Goal: Transaction & Acquisition: Purchase product/service

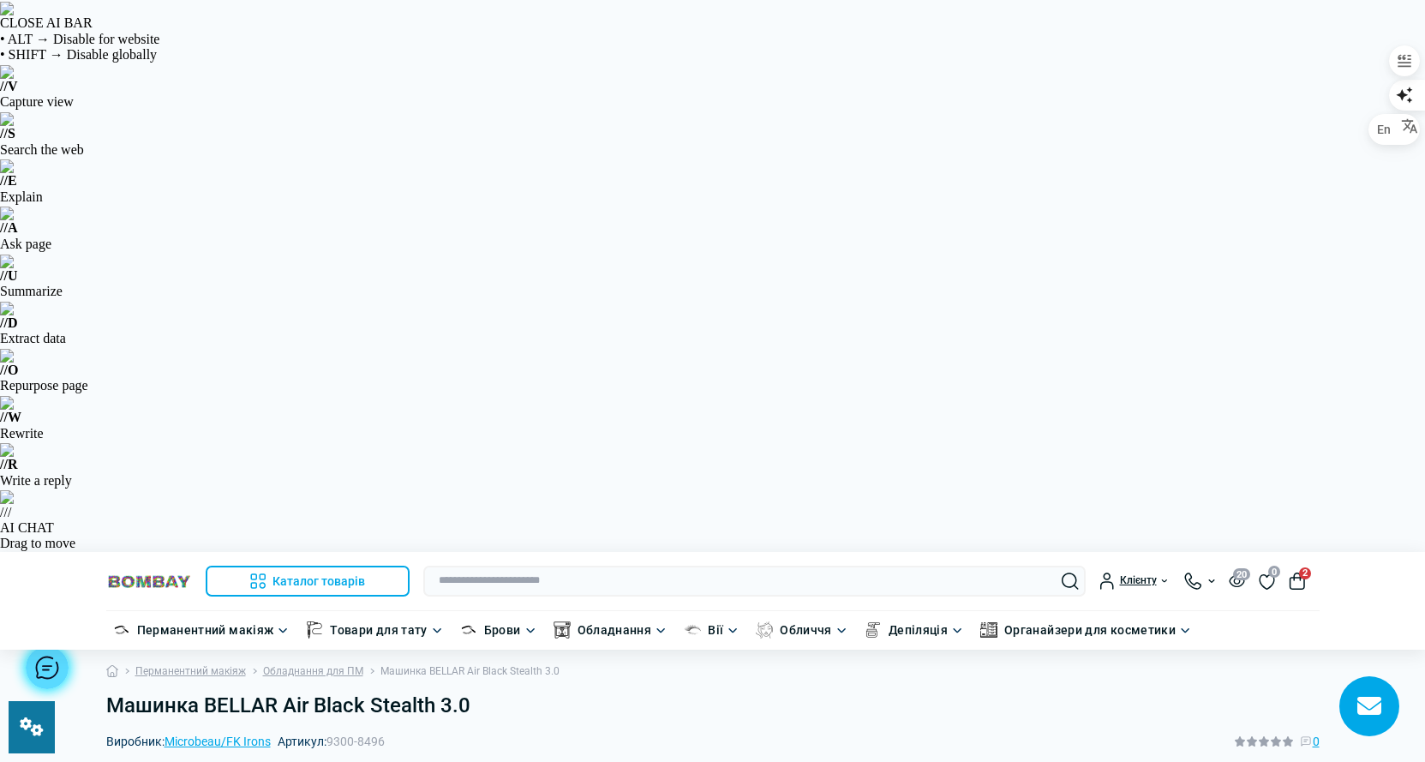
click at [613, 693] on h1 "Машинка BELLAR Air Black Stealth 3.0" at bounding box center [712, 705] width 1213 height 25
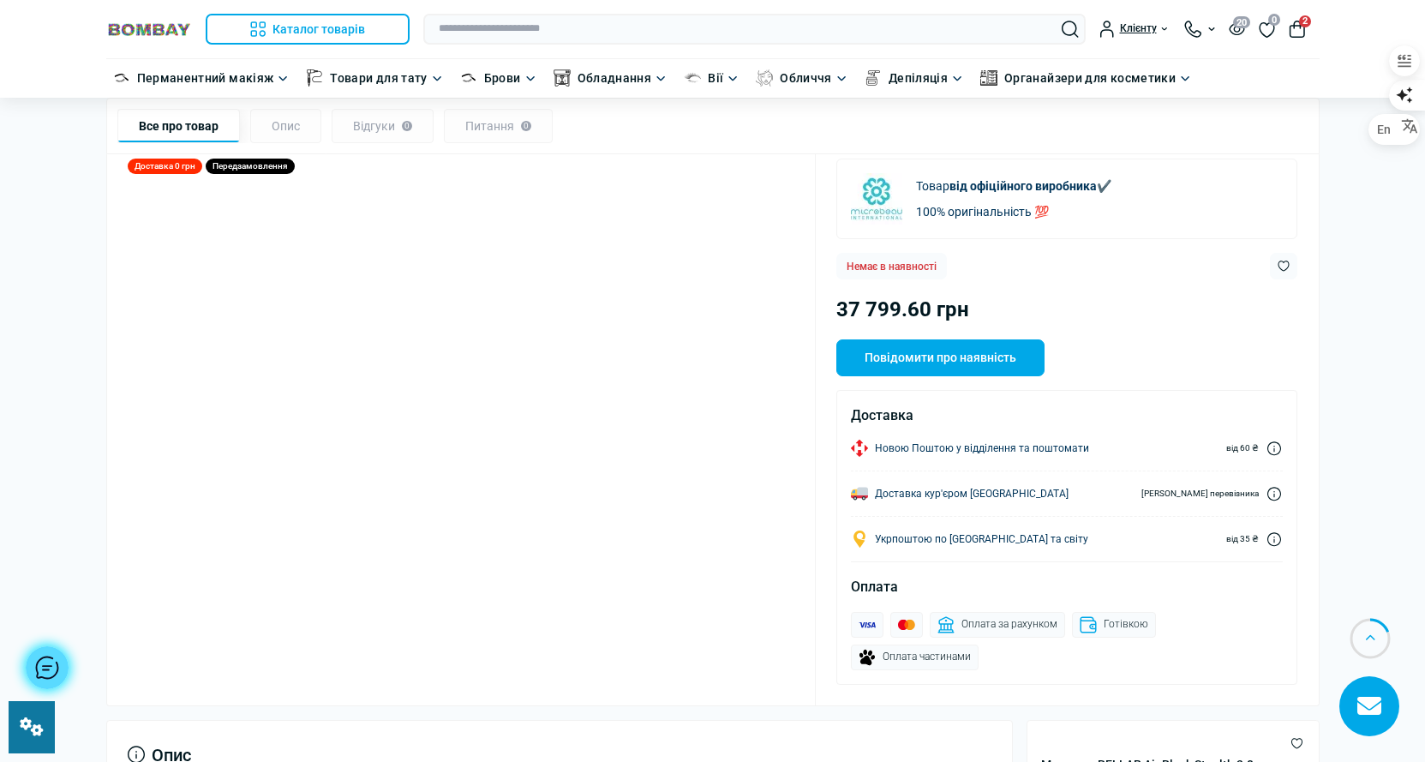
scroll to position [686, 0]
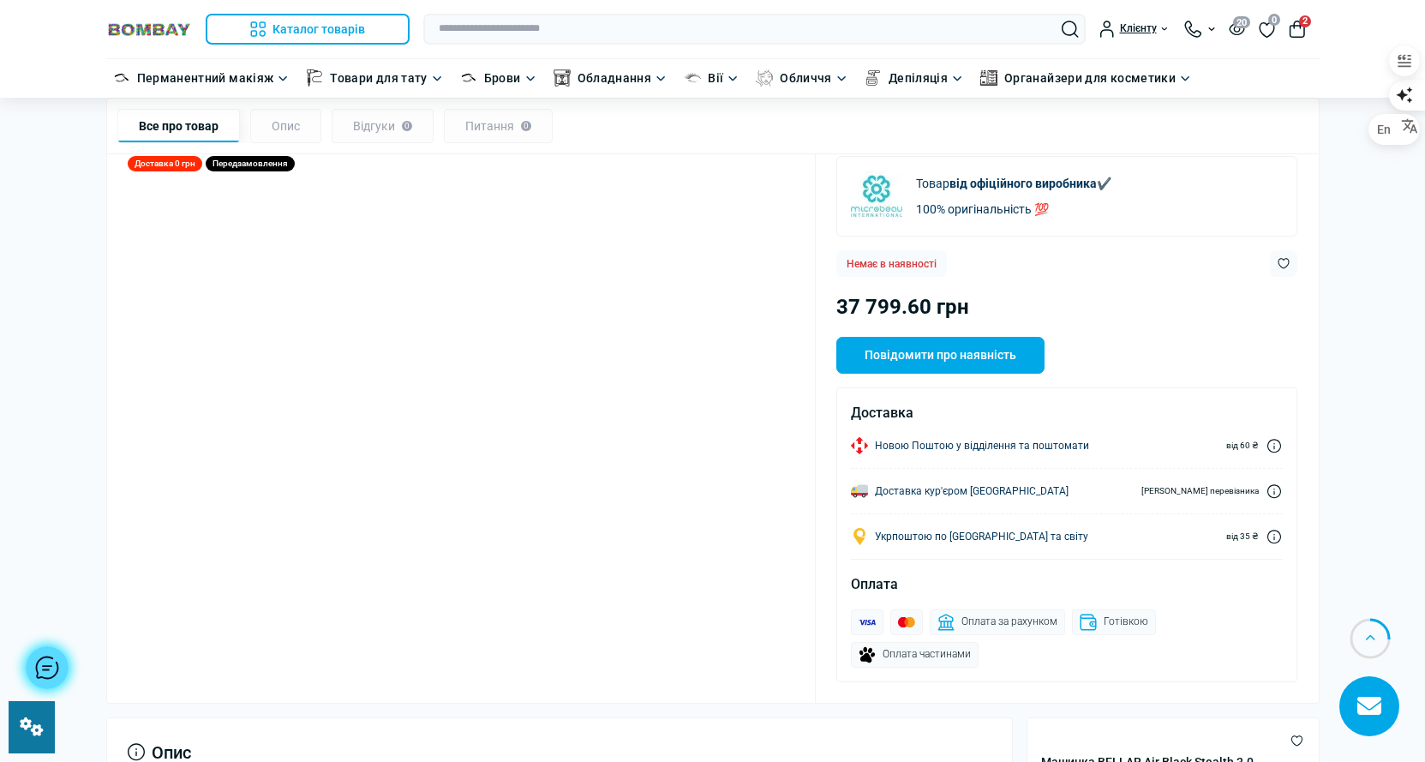
drag, startPoint x: 1075, startPoint y: 370, endPoint x: 974, endPoint y: 711, distance: 355.5
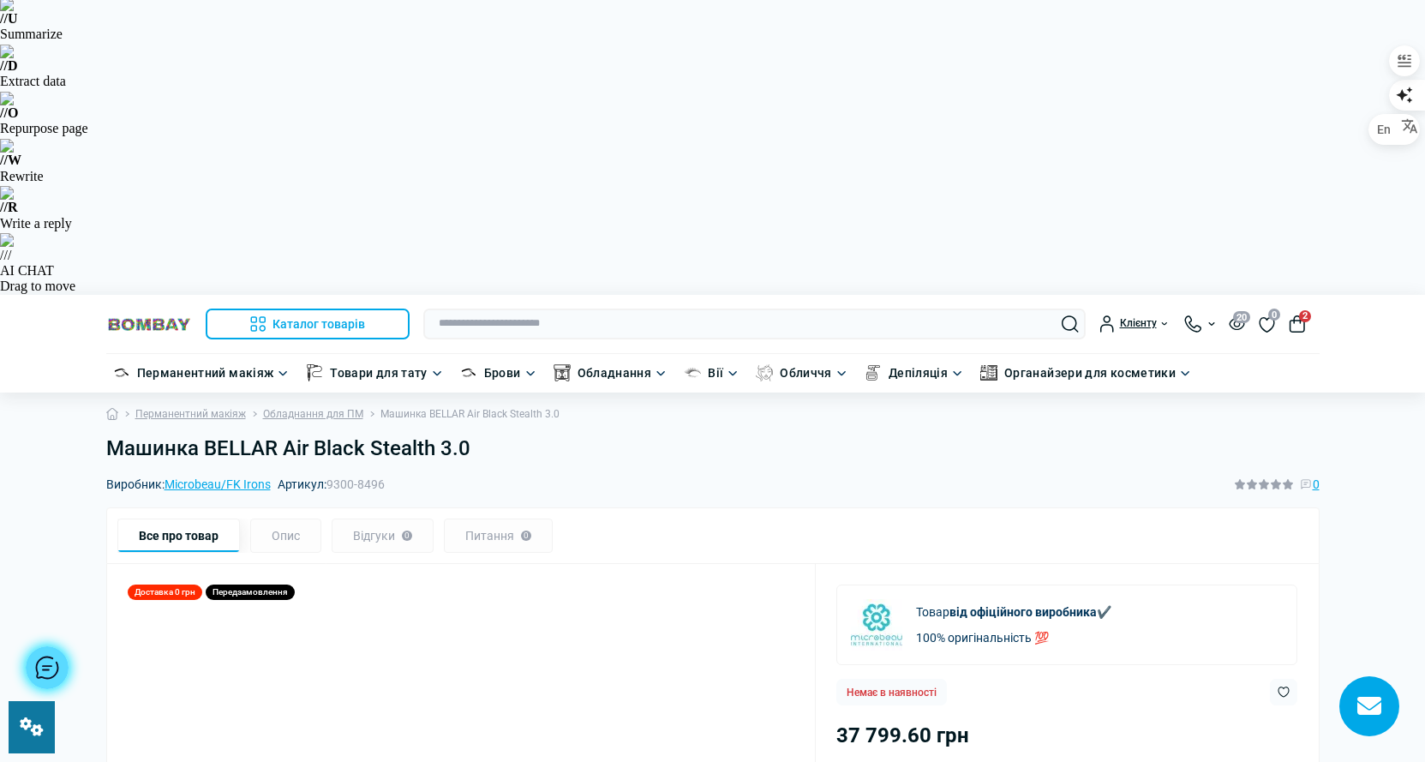
scroll to position [0, 0]
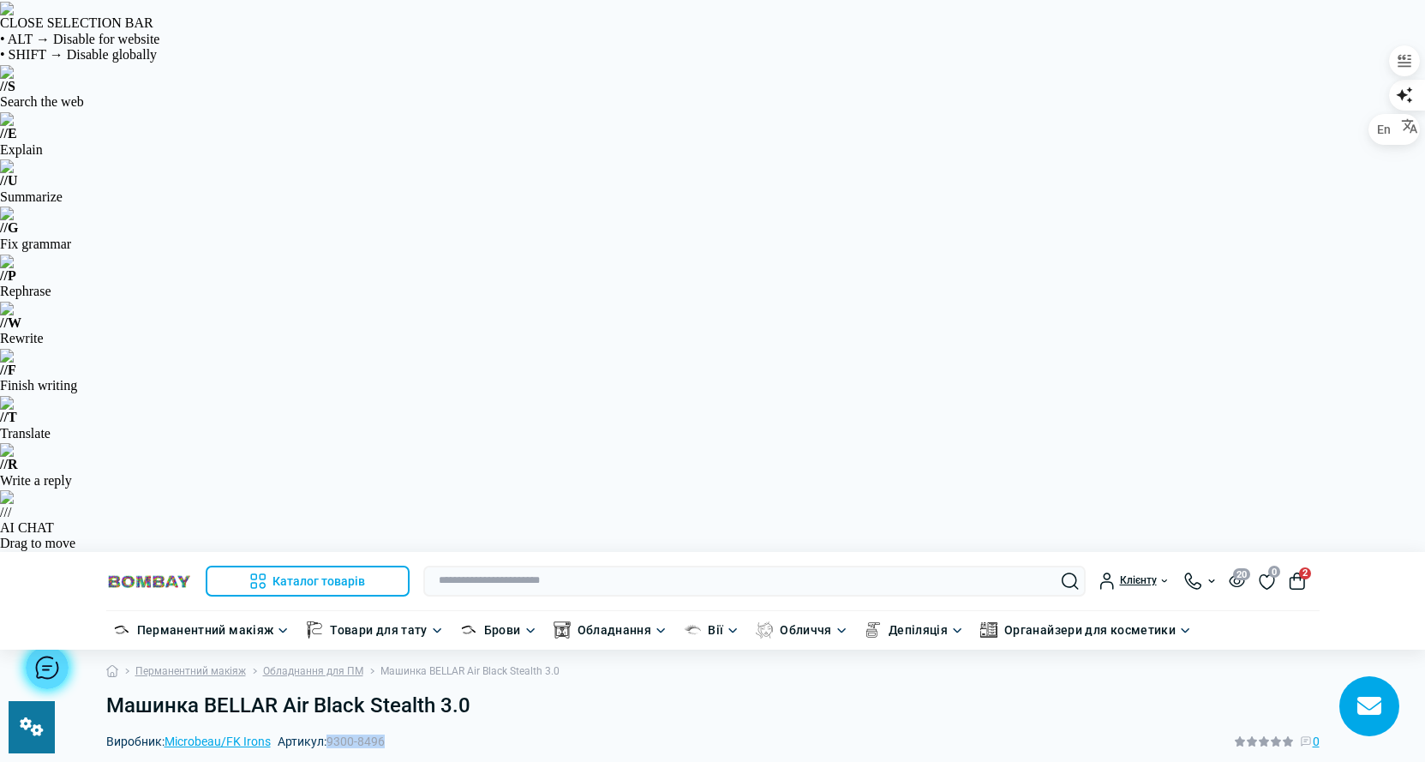
drag, startPoint x: 406, startPoint y: 182, endPoint x: 330, endPoint y: 188, distance: 76.5
click at [330, 732] on div "Виробник: Microbeau/FK Irons Артикул: 9300-8496 0" at bounding box center [712, 741] width 1213 height 19
copy span "9300-8496"
